Goal: Task Accomplishment & Management: Manage account settings

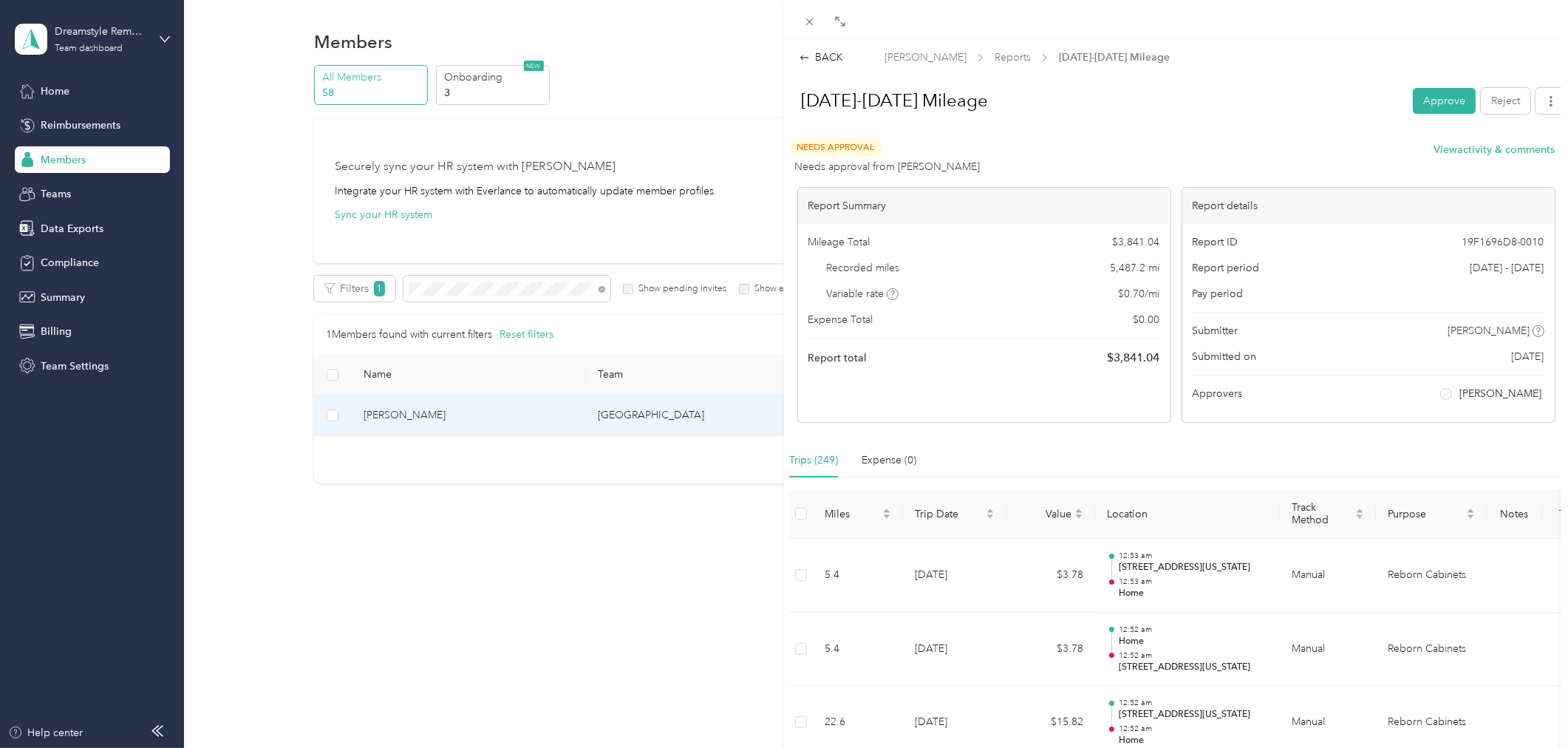
click at [54, 191] on div "BACK [PERSON_NAME] Reports [DATE]-[DATE] Mileage [DATE]-[DATE] Mileage Approve …" at bounding box center [784, 374] width 1568 height 748
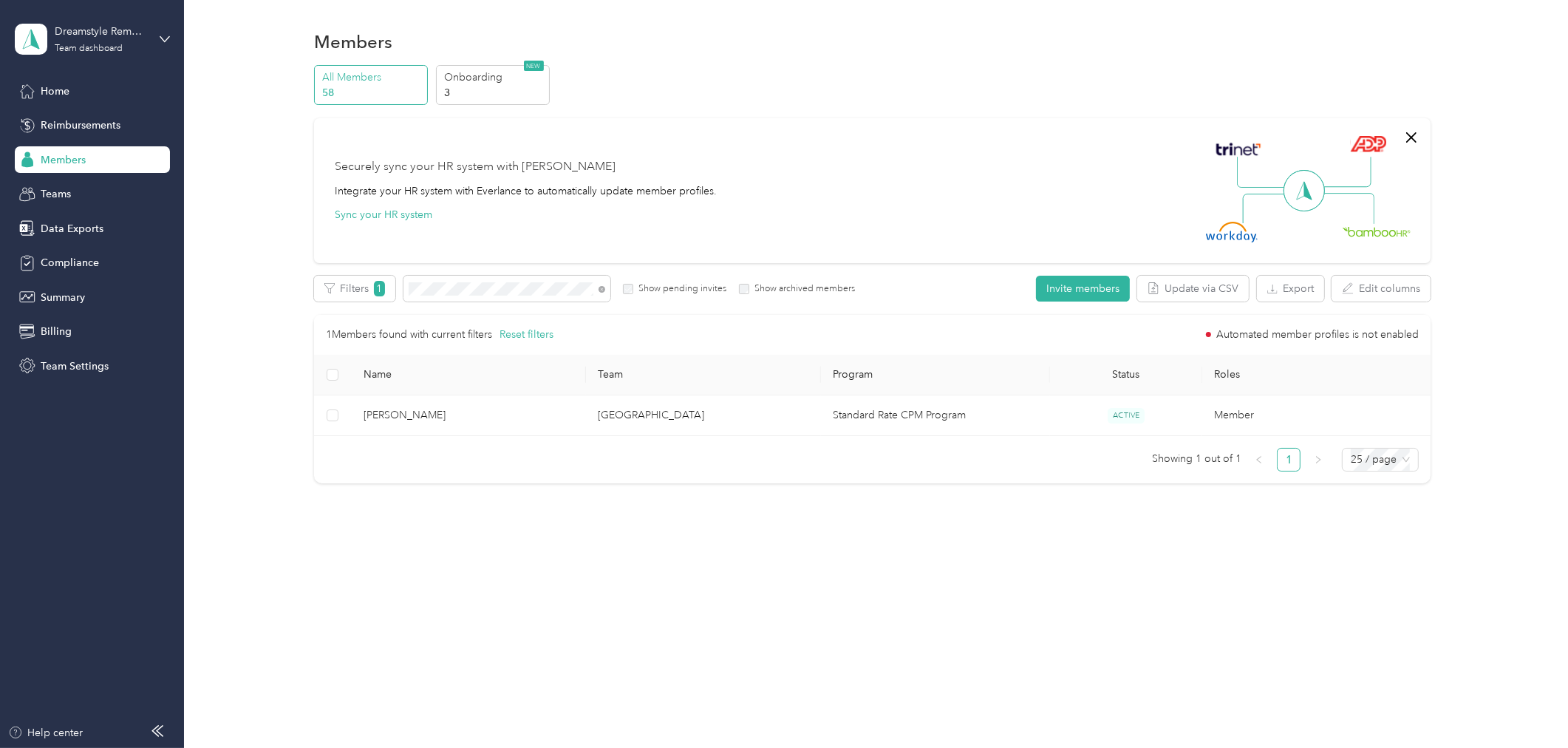
click at [63, 194] on span "Teams" at bounding box center [55, 193] width 30 height 15
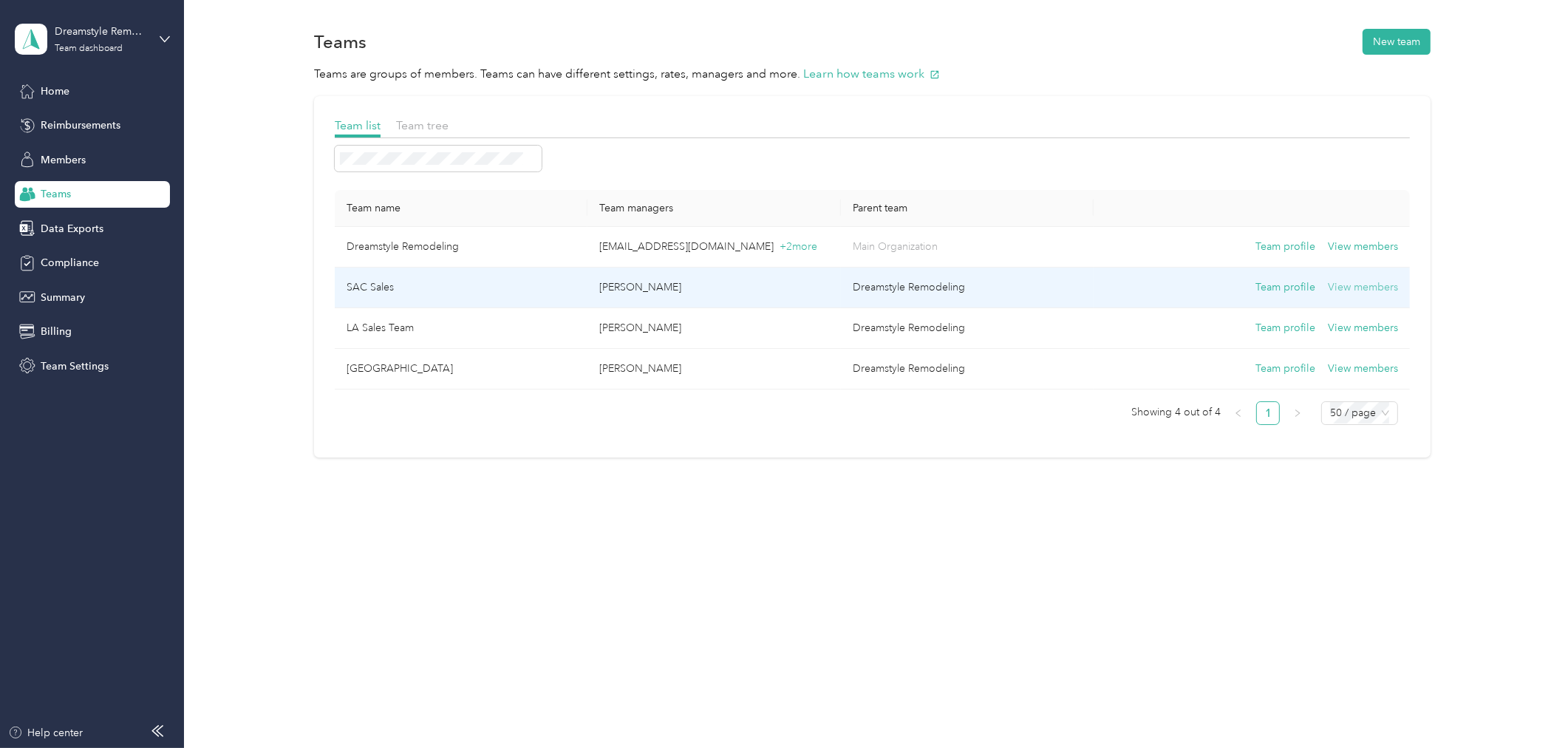
click at [1362, 290] on button "View members" at bounding box center [1363, 288] width 70 height 16
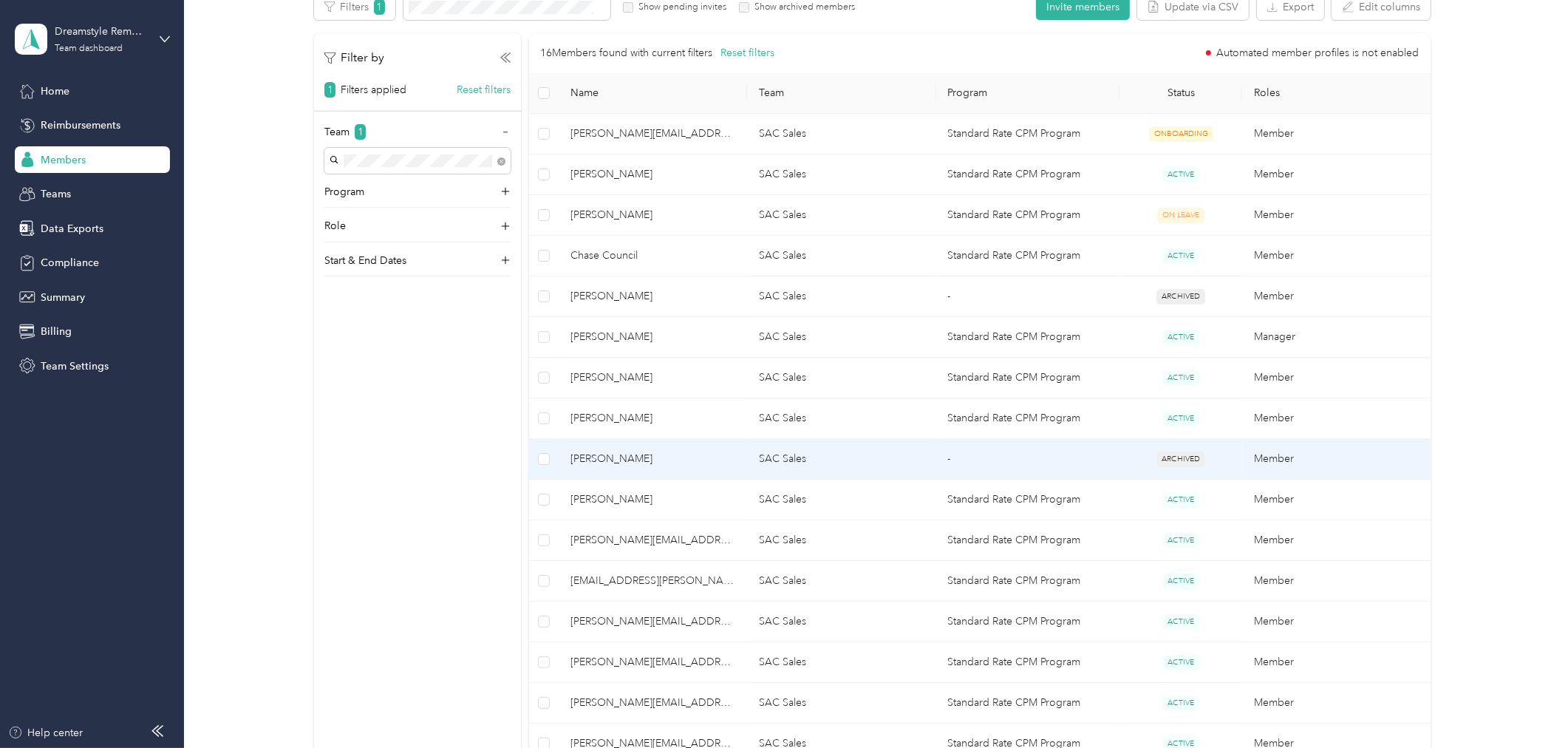
scroll to position [410, 0]
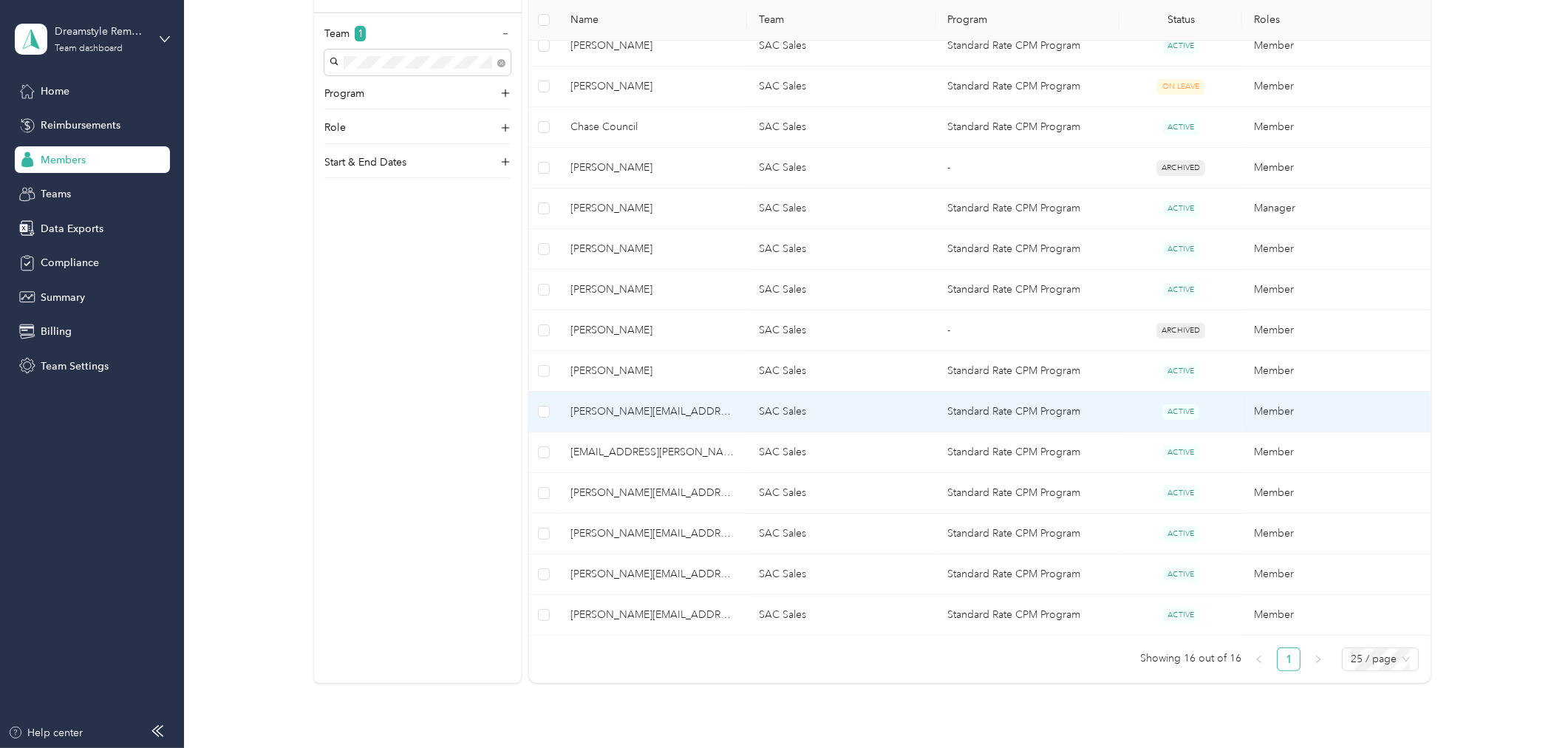
click at [715, 417] on span "[PERSON_NAME][EMAIL_ADDRESS][PERSON_NAME][DOMAIN_NAME]" at bounding box center [652, 412] width 165 height 16
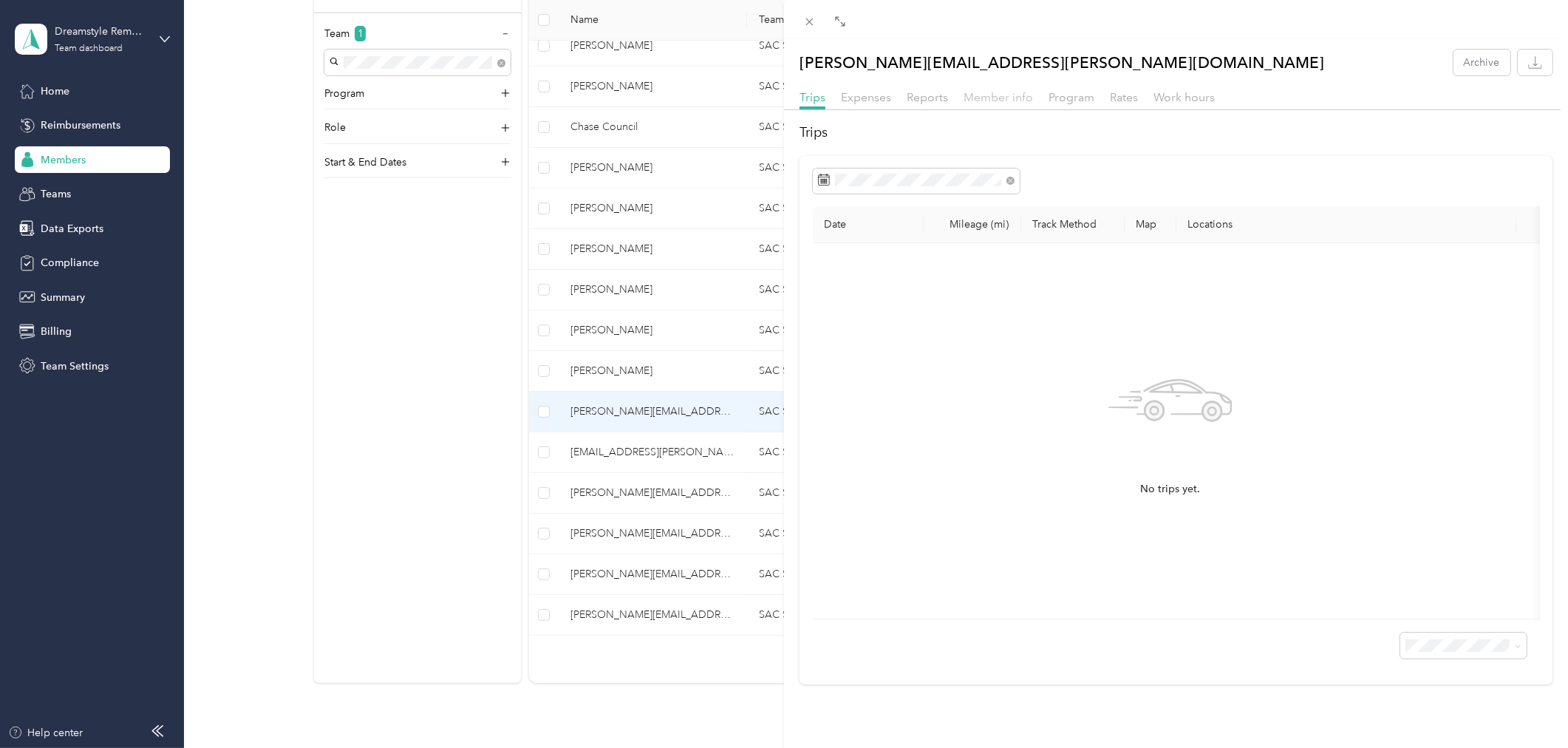
click at [987, 91] on span "Member info" at bounding box center [998, 97] width 70 height 14
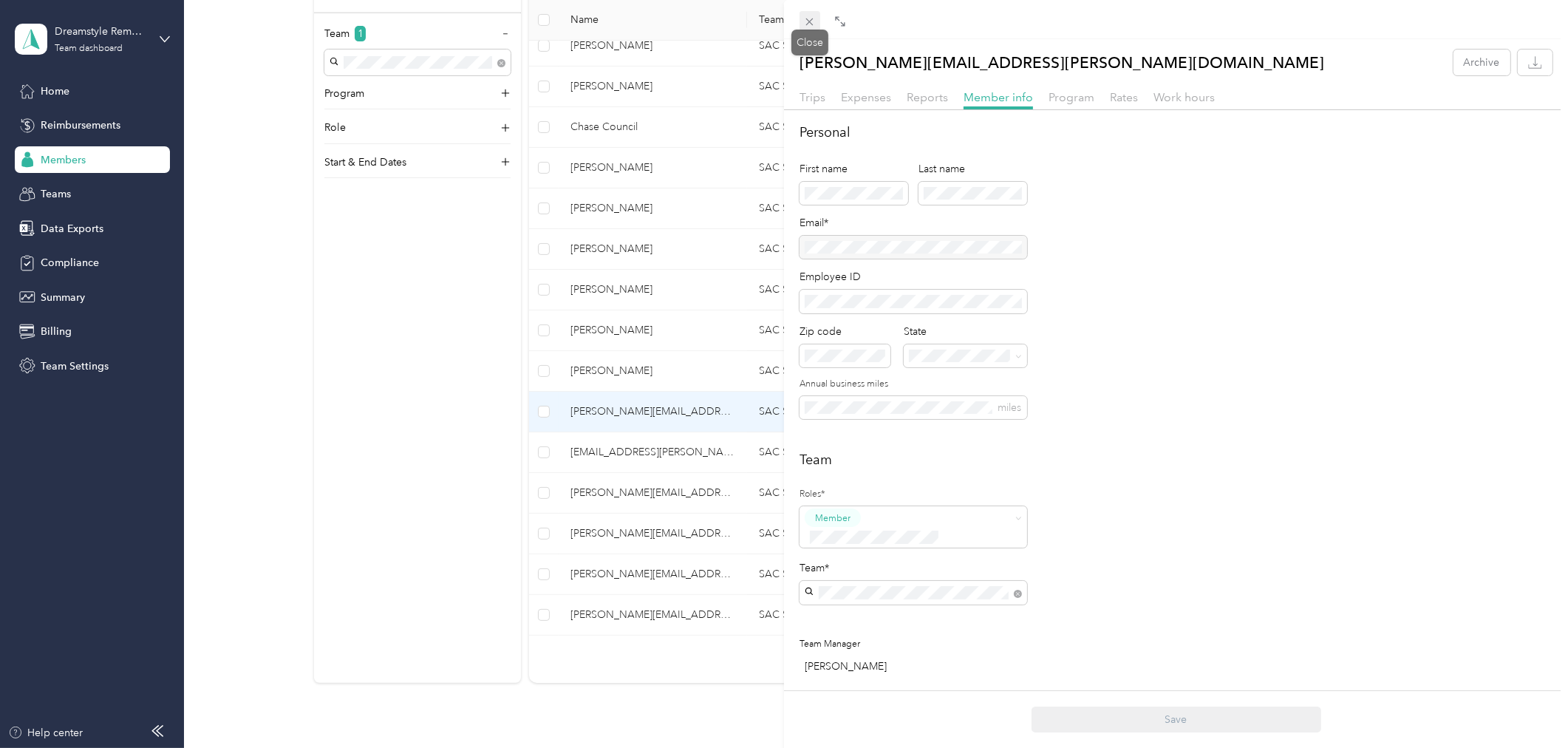
click at [816, 17] on span at bounding box center [809, 21] width 20 height 20
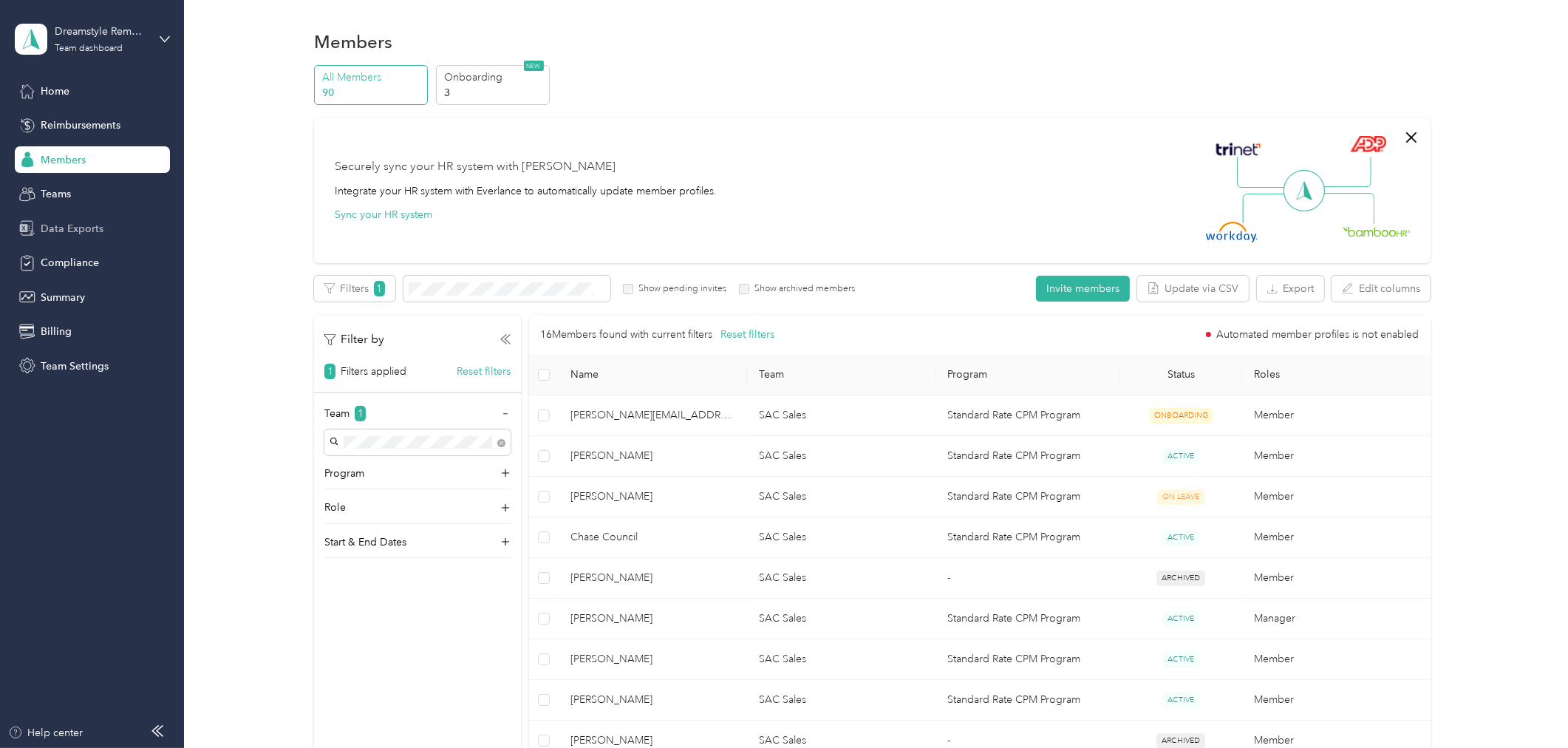
click at [77, 237] on div "Data Exports" at bounding box center [92, 228] width 155 height 27
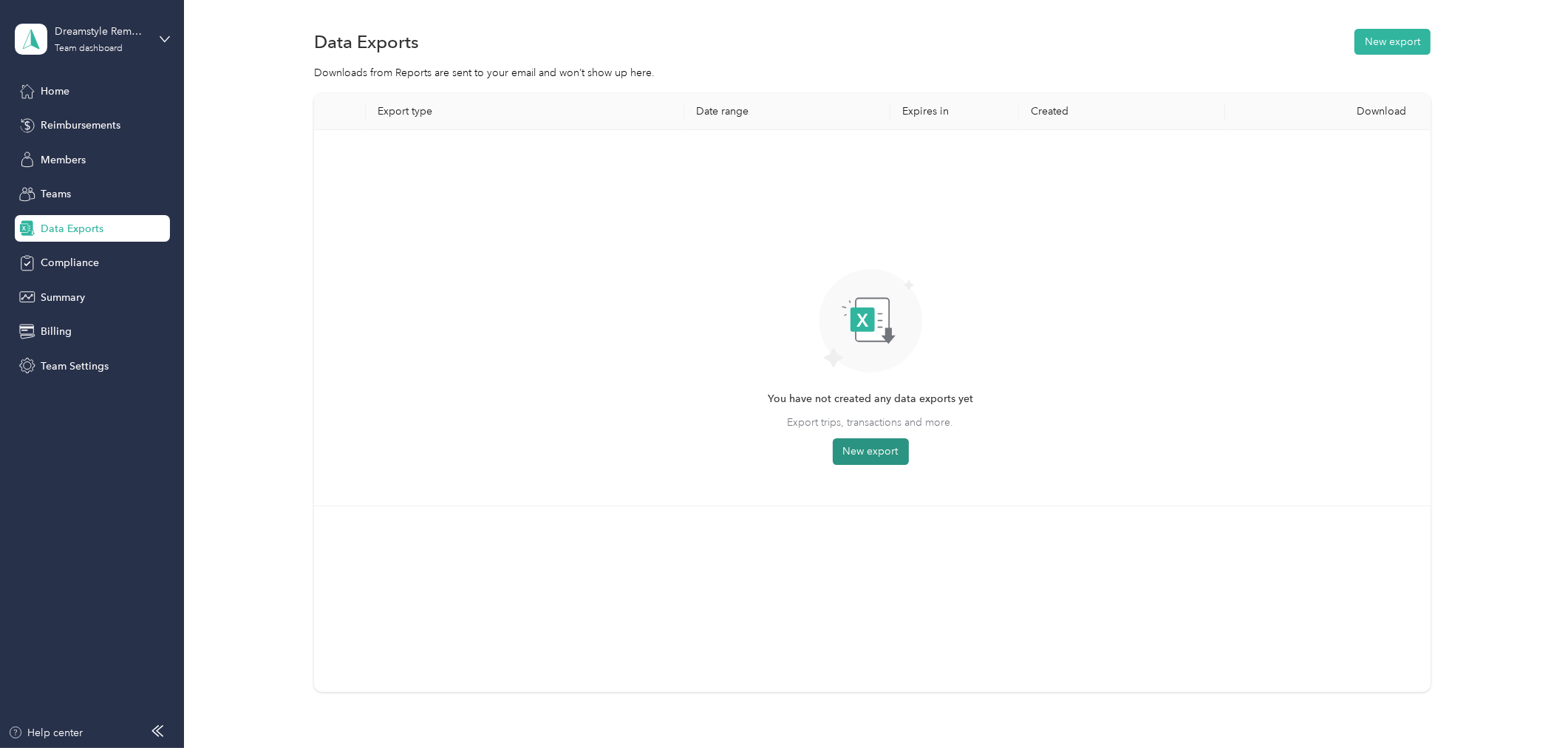
click at [852, 452] on button "New export" at bounding box center [870, 451] width 76 height 27
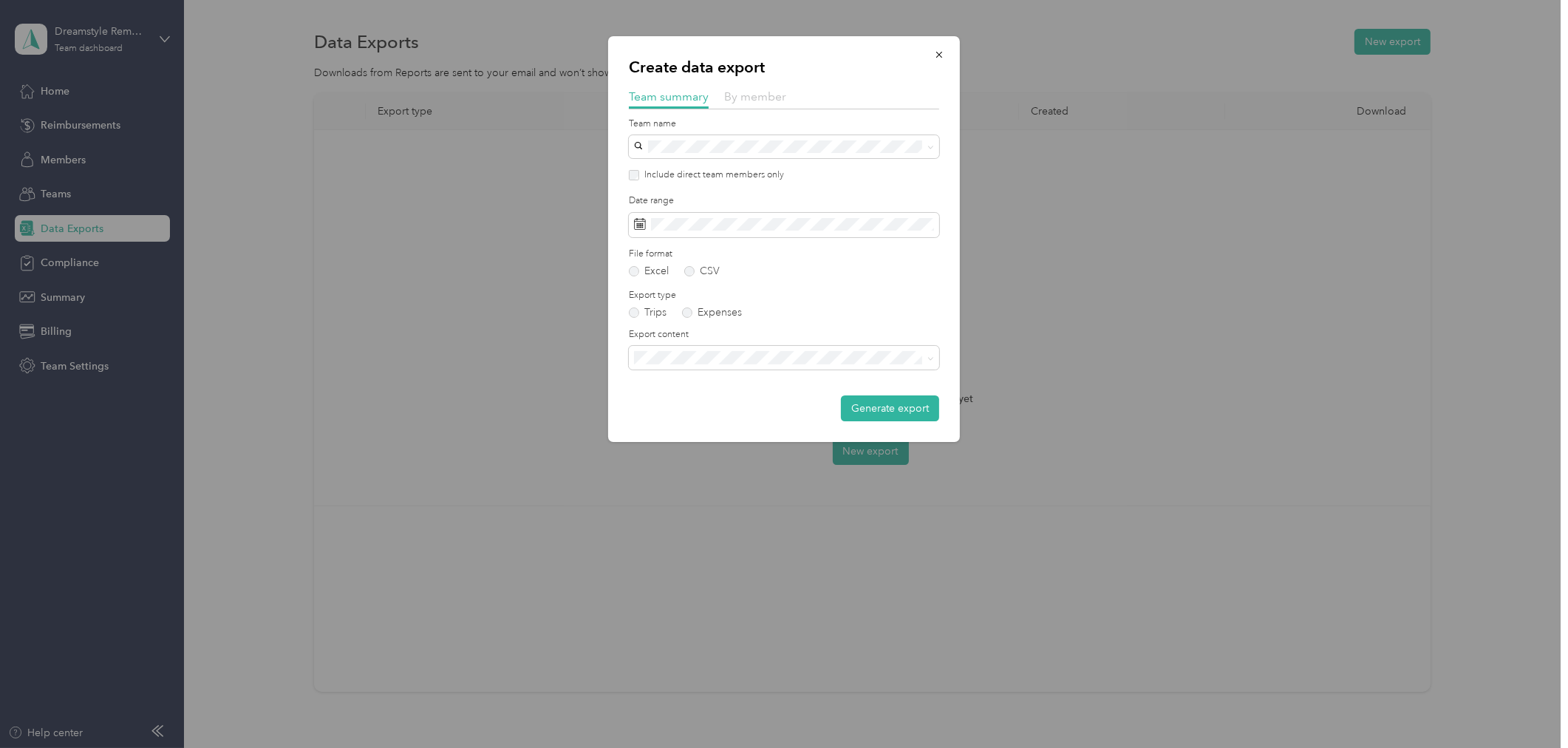
click at [757, 98] on span "By member" at bounding box center [755, 96] width 62 height 14
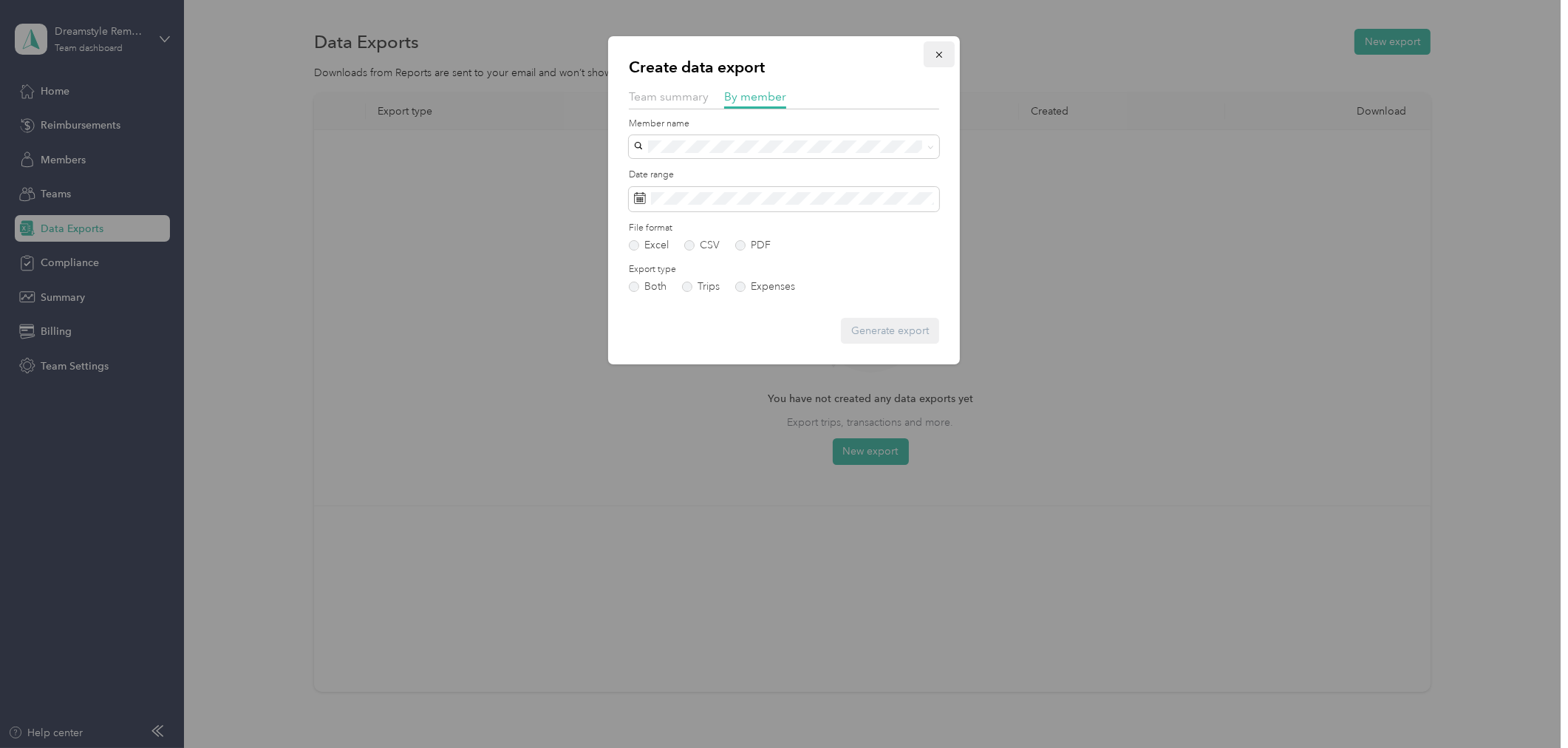
click at [936, 58] on icon "button" at bounding box center [939, 54] width 11 height 11
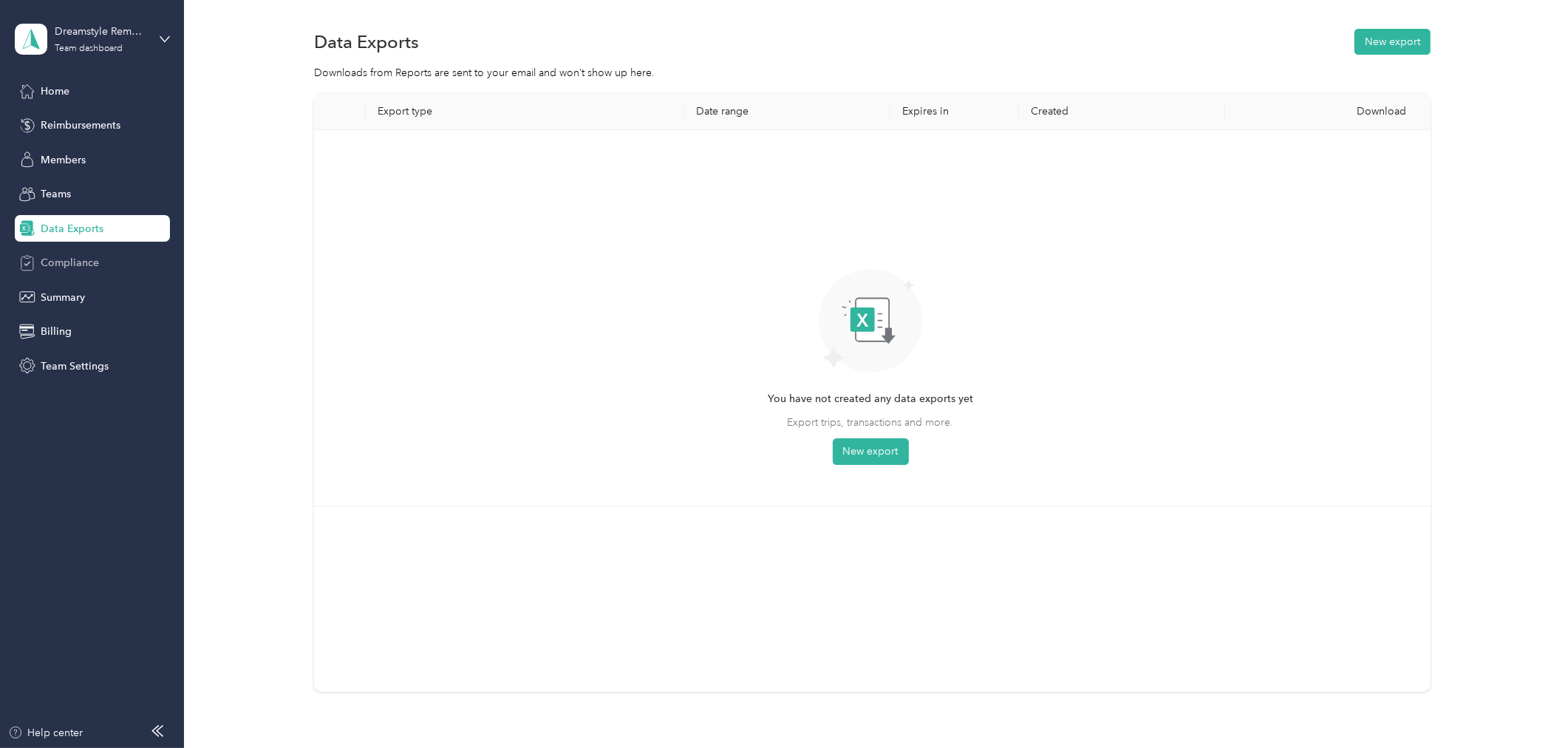
click at [78, 257] on span "Compliance" at bounding box center [70, 262] width 58 height 15
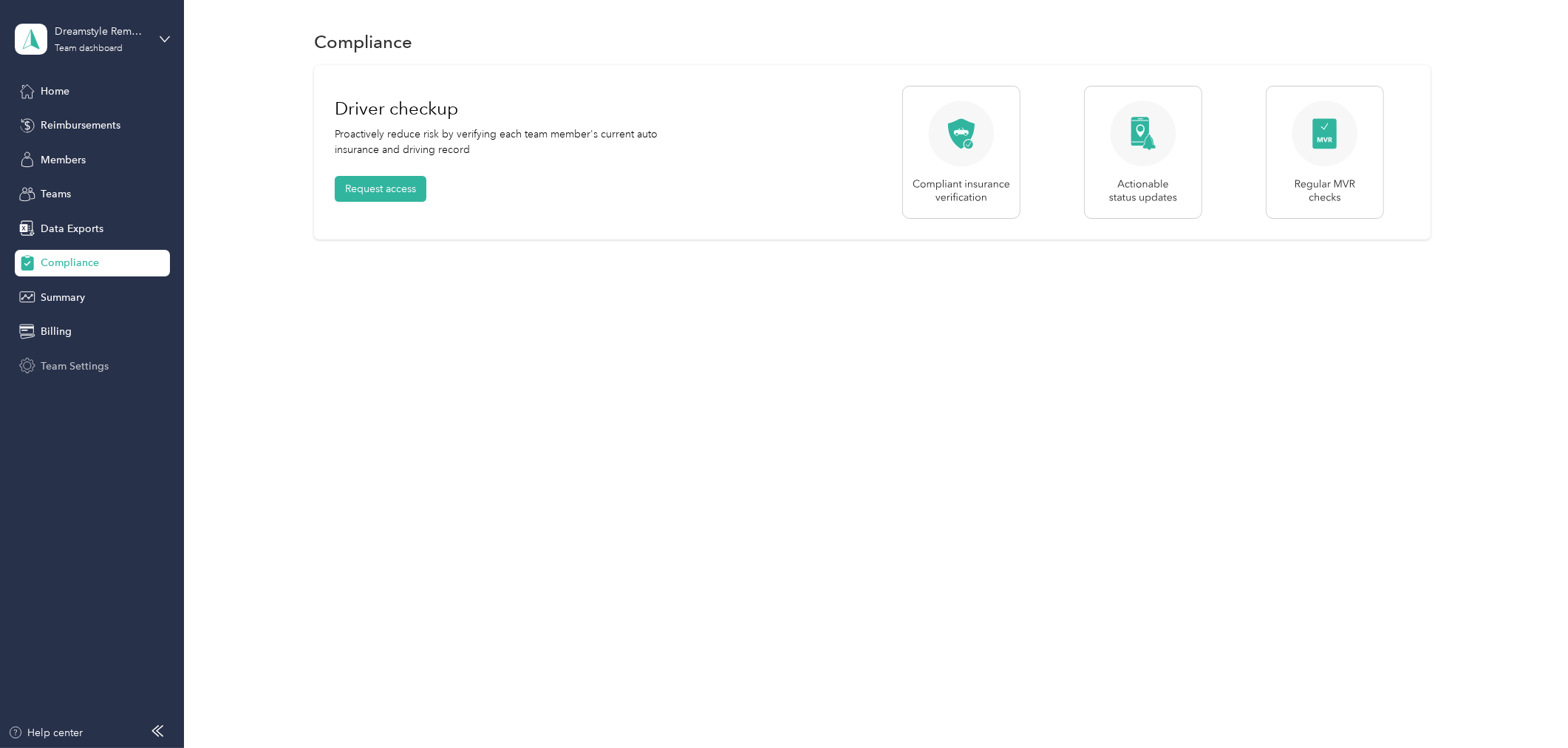
click at [78, 365] on span "Team Settings" at bounding box center [75, 365] width 68 height 15
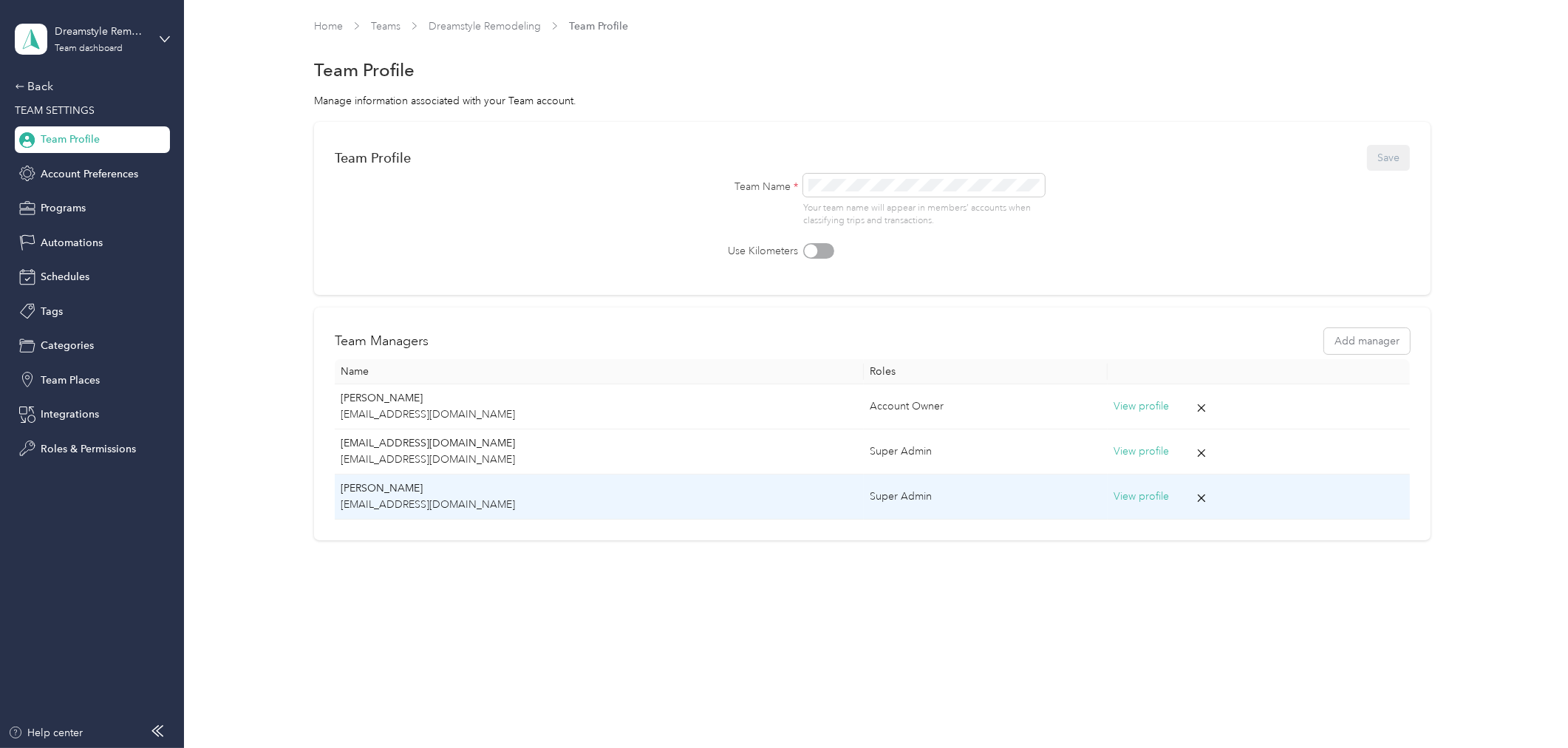
click at [1157, 498] on button "View profile" at bounding box center [1141, 496] width 55 height 16
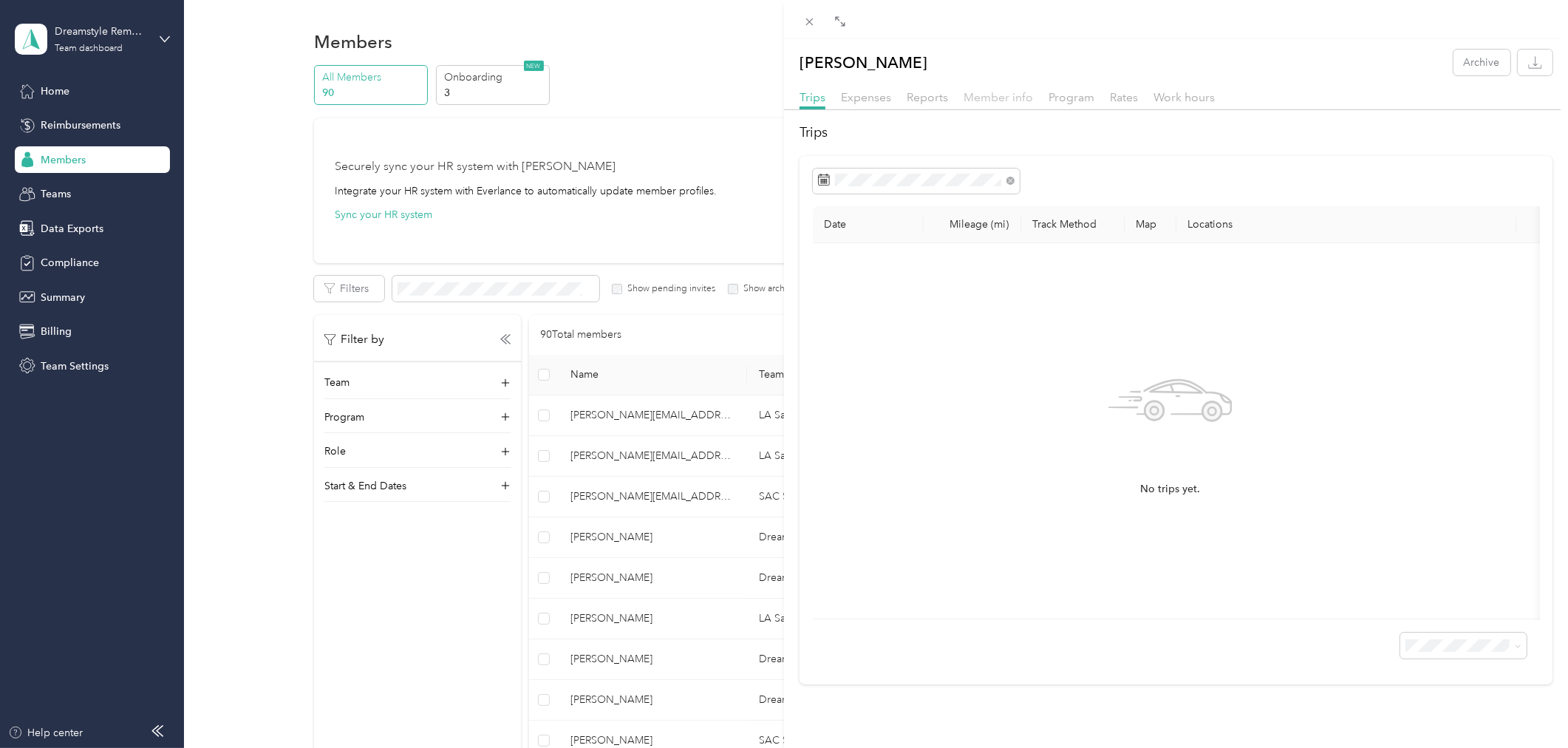
click at [1000, 91] on span "Member info" at bounding box center [998, 97] width 70 height 14
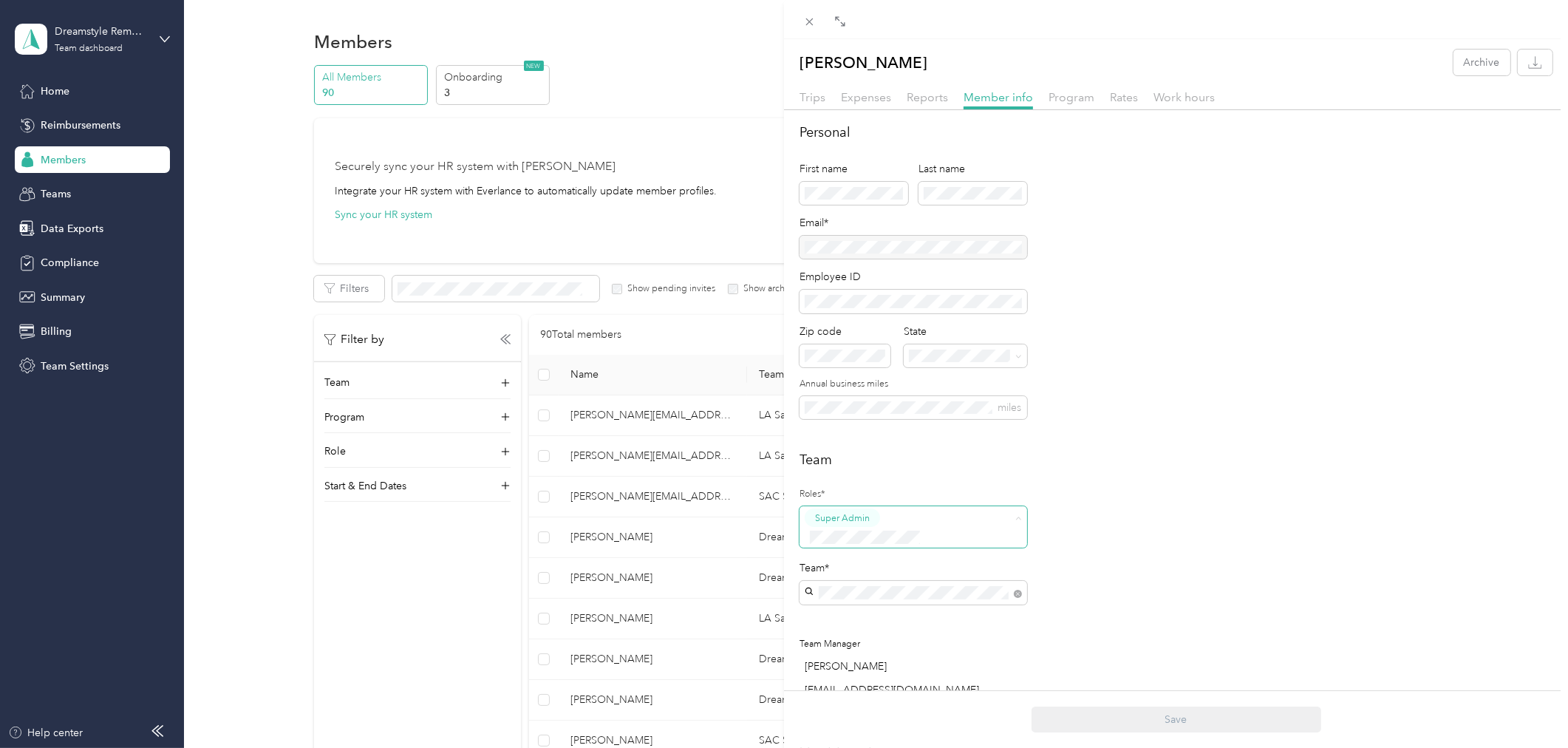
click at [929, 684] on div "Account Owner" at bounding box center [913, 687] width 207 height 19
click at [1069, 715] on button "Save" at bounding box center [1176, 720] width 290 height 26
click at [809, 26] on icon at bounding box center [809, 21] width 12 height 12
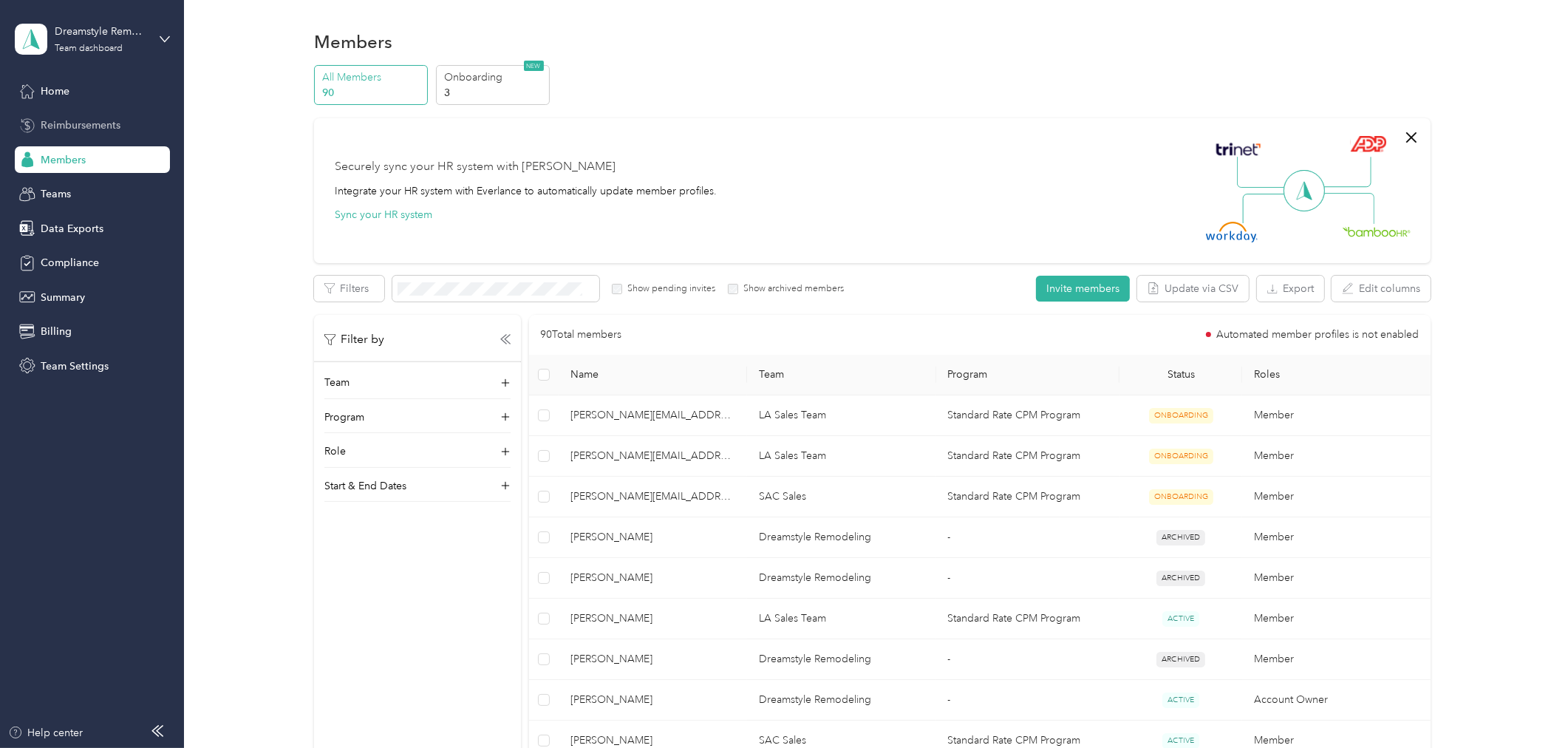
click at [89, 133] on div "Reimbursements" at bounding box center [92, 125] width 155 height 27
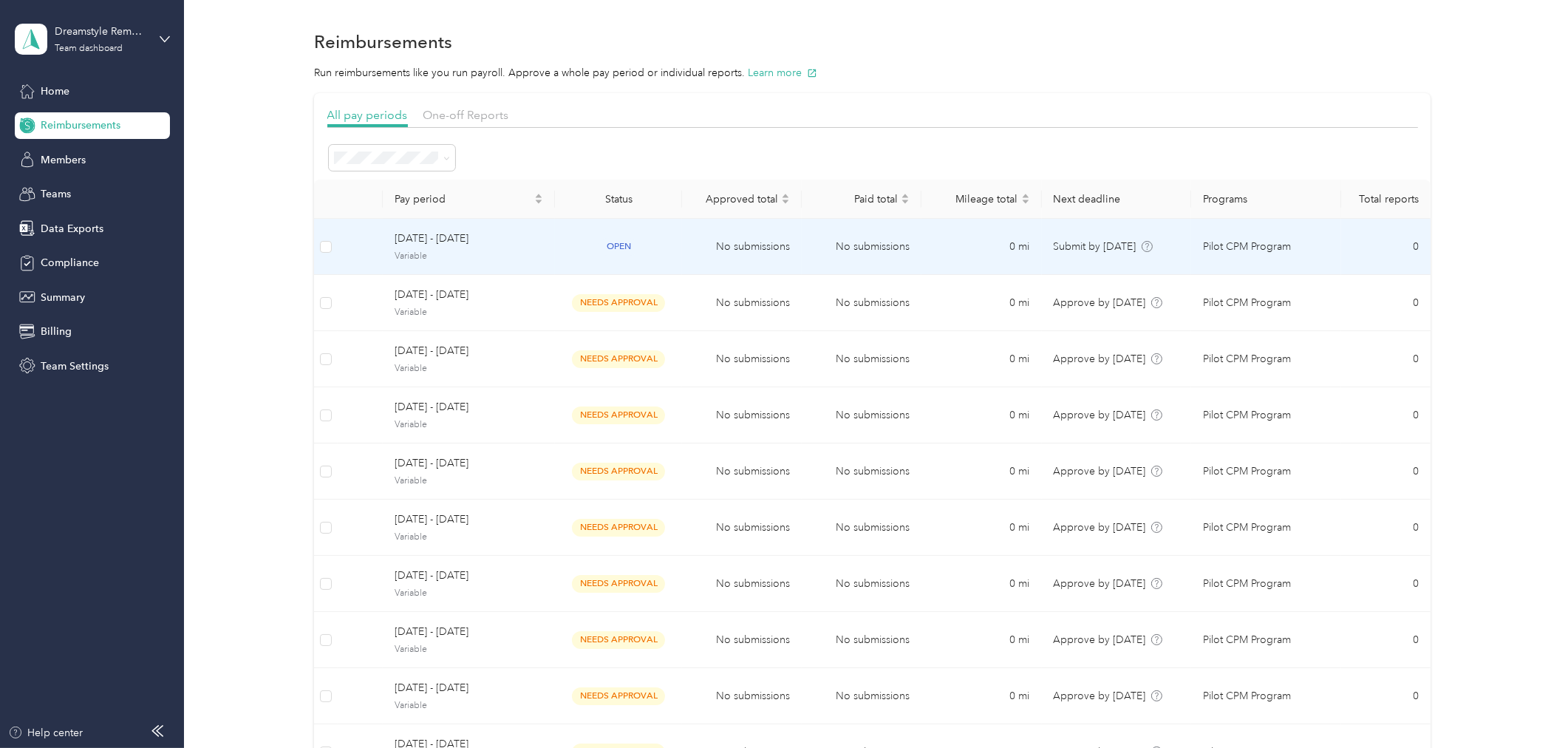
click at [461, 237] on span "[DATE] - [DATE]" at bounding box center [469, 239] width 149 height 16
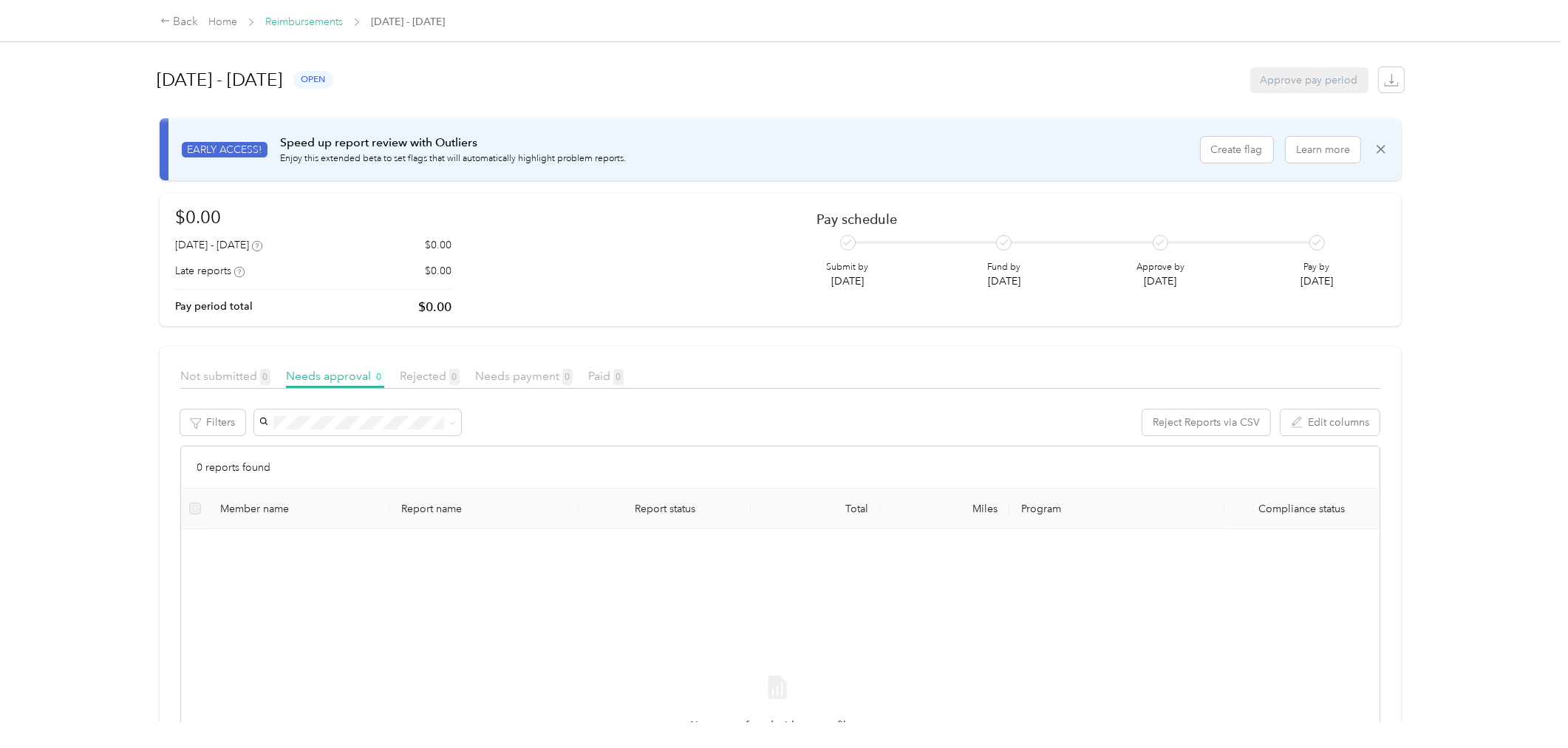
click at [323, 18] on link "Reimbursements" at bounding box center [305, 21] width 78 height 12
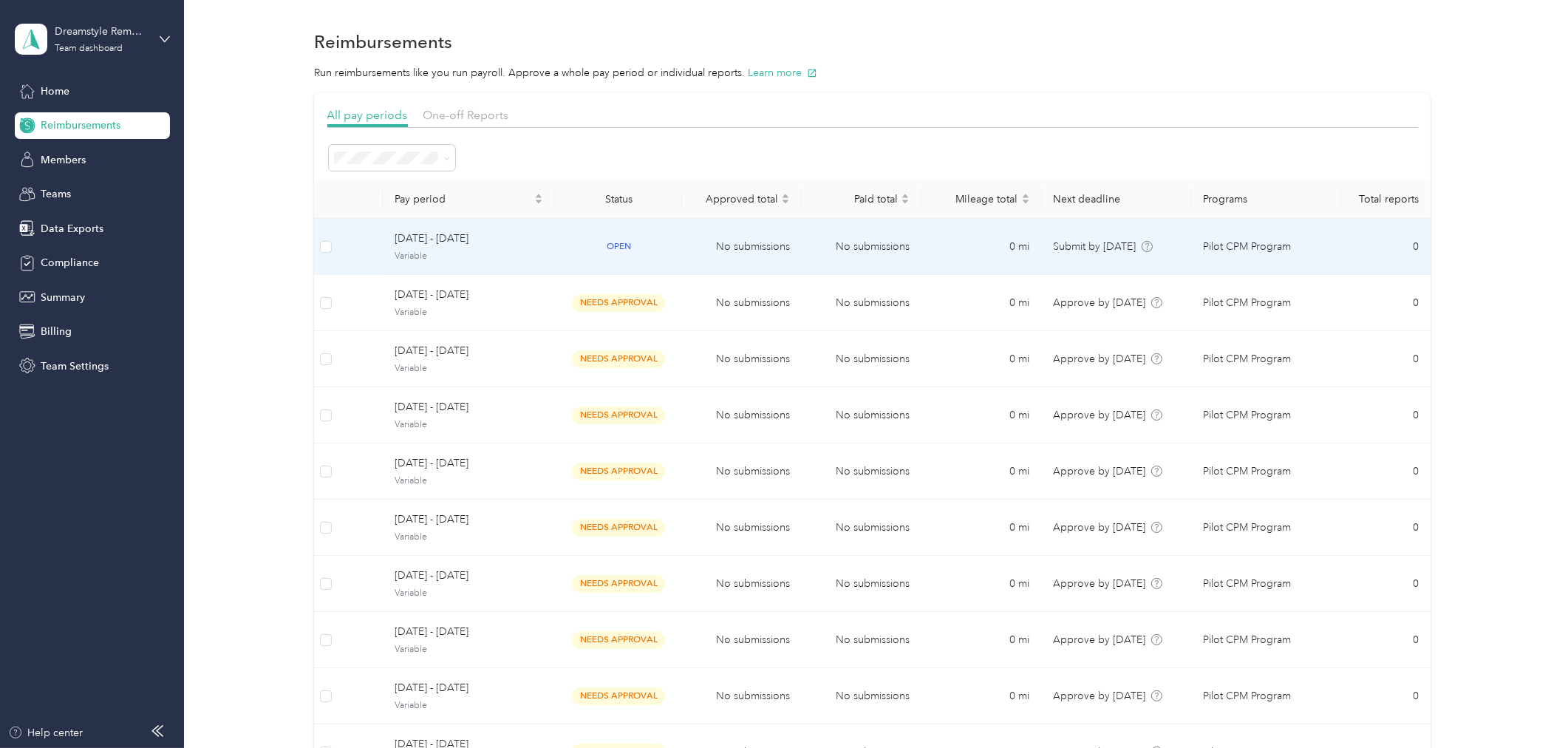
click at [460, 258] on span "Variable" at bounding box center [469, 256] width 149 height 13
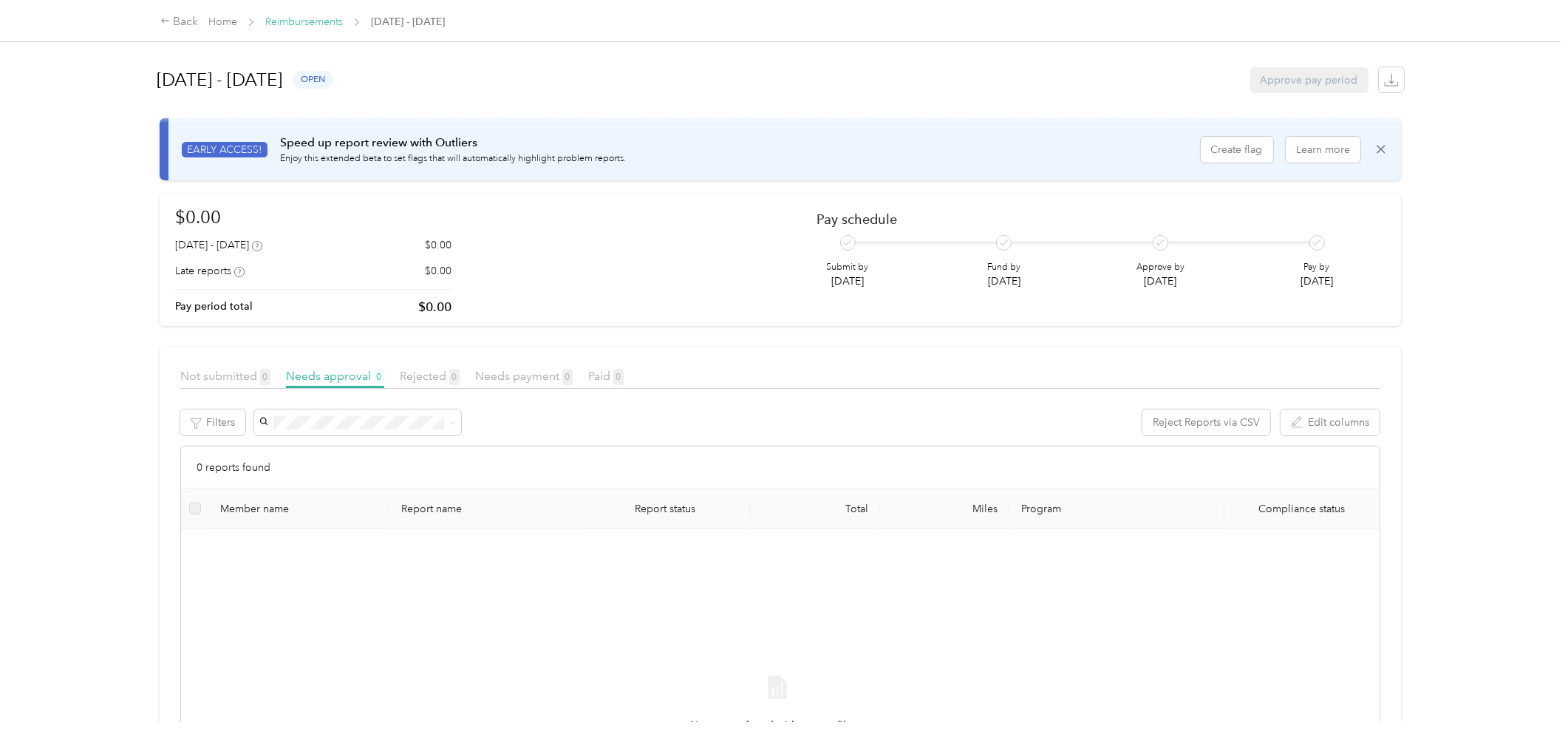
click at [305, 20] on link "Reimbursements" at bounding box center [305, 21] width 78 height 12
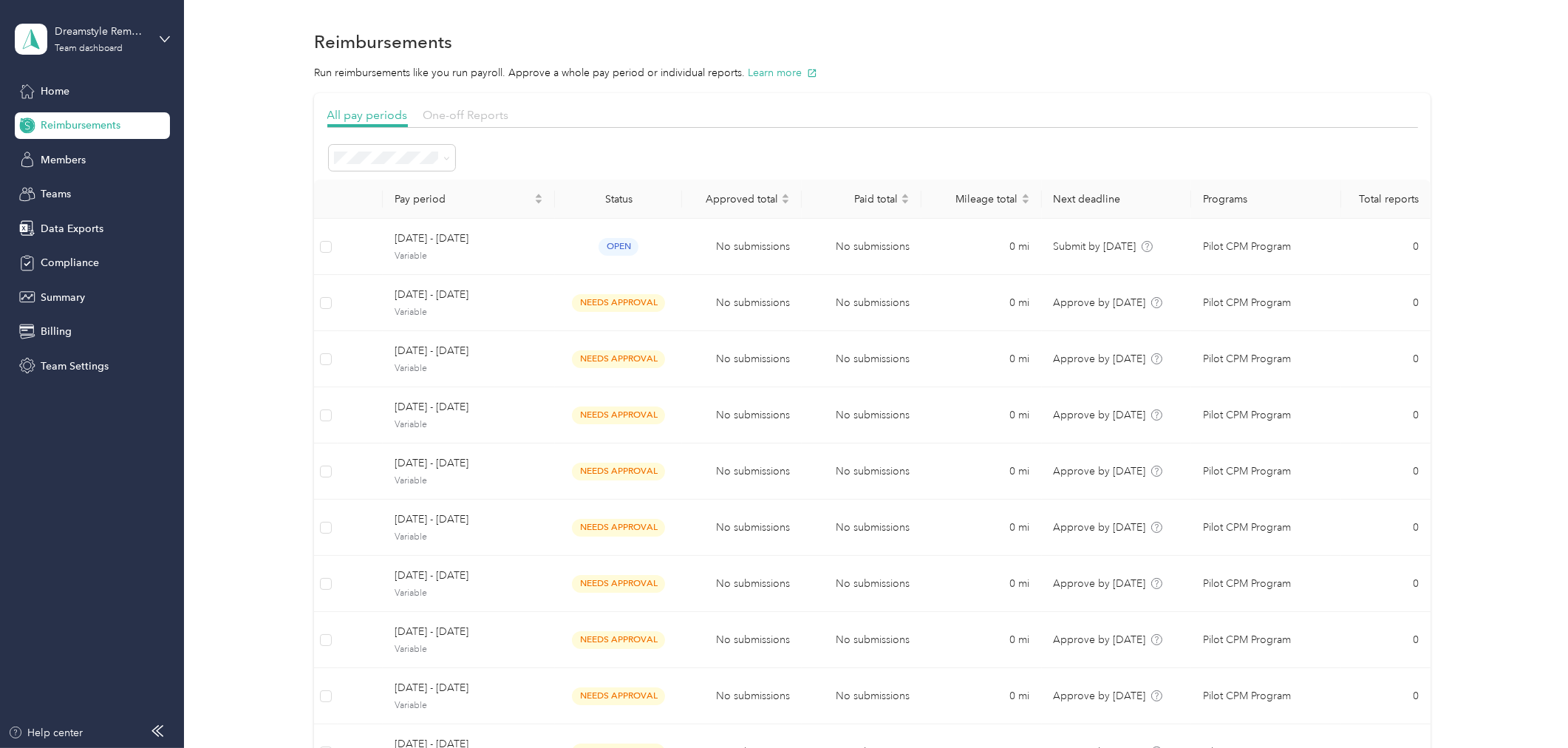
click at [474, 115] on span "One-off Reports" at bounding box center [466, 115] width 86 height 14
